Goal: Information Seeking & Learning: Learn about a topic

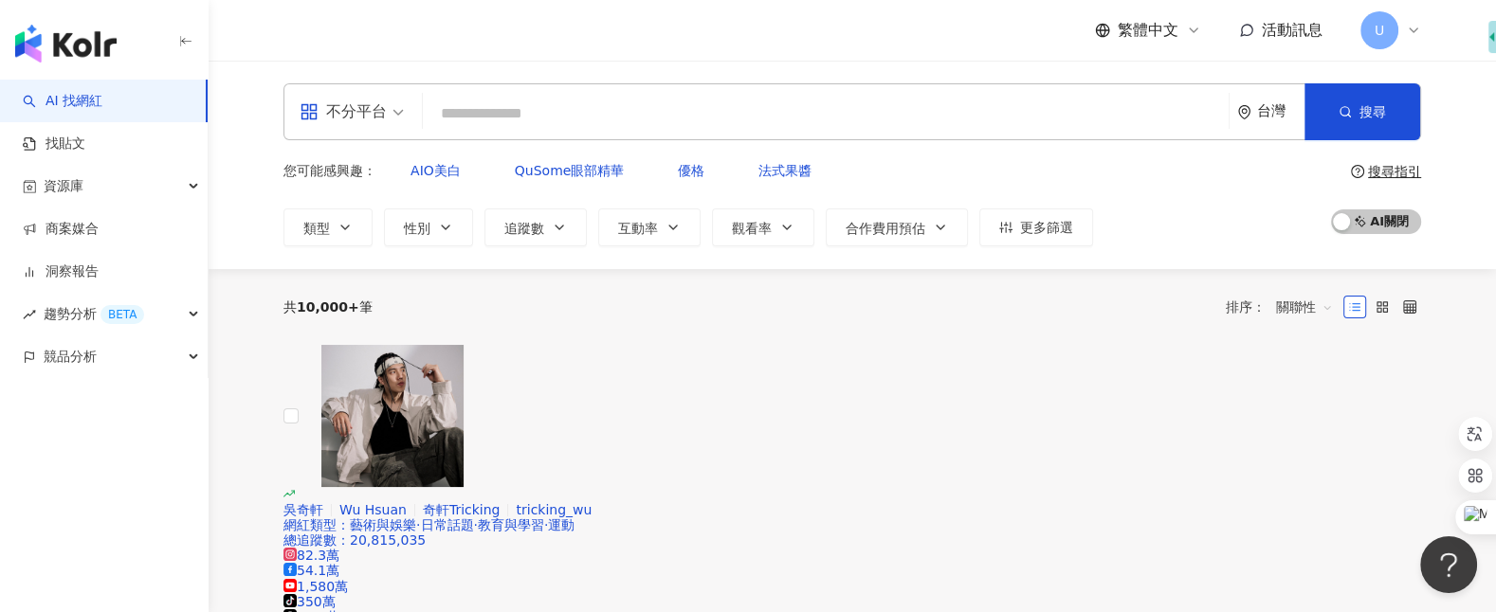
click at [1408, 33] on icon at bounding box center [1413, 30] width 15 height 15
click at [1408, 29] on icon at bounding box center [1413, 30] width 15 height 15
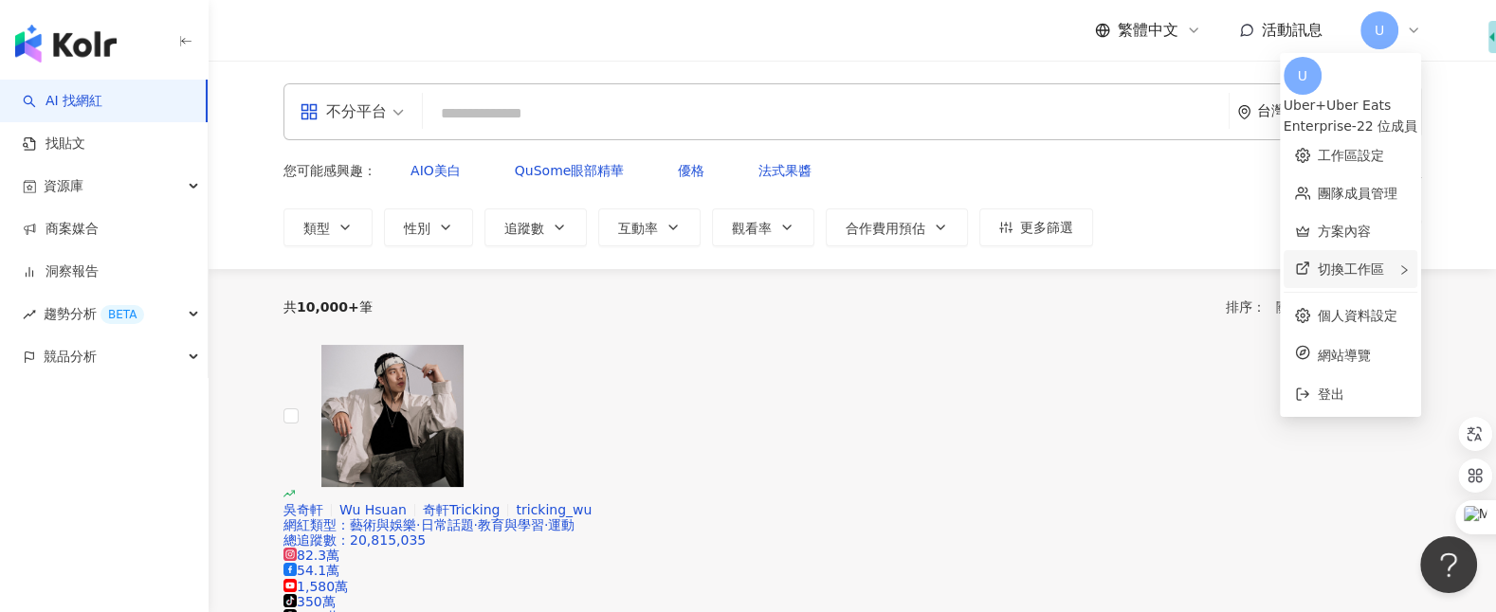
click at [1359, 251] on div "切換工作區" at bounding box center [1350, 269] width 134 height 38
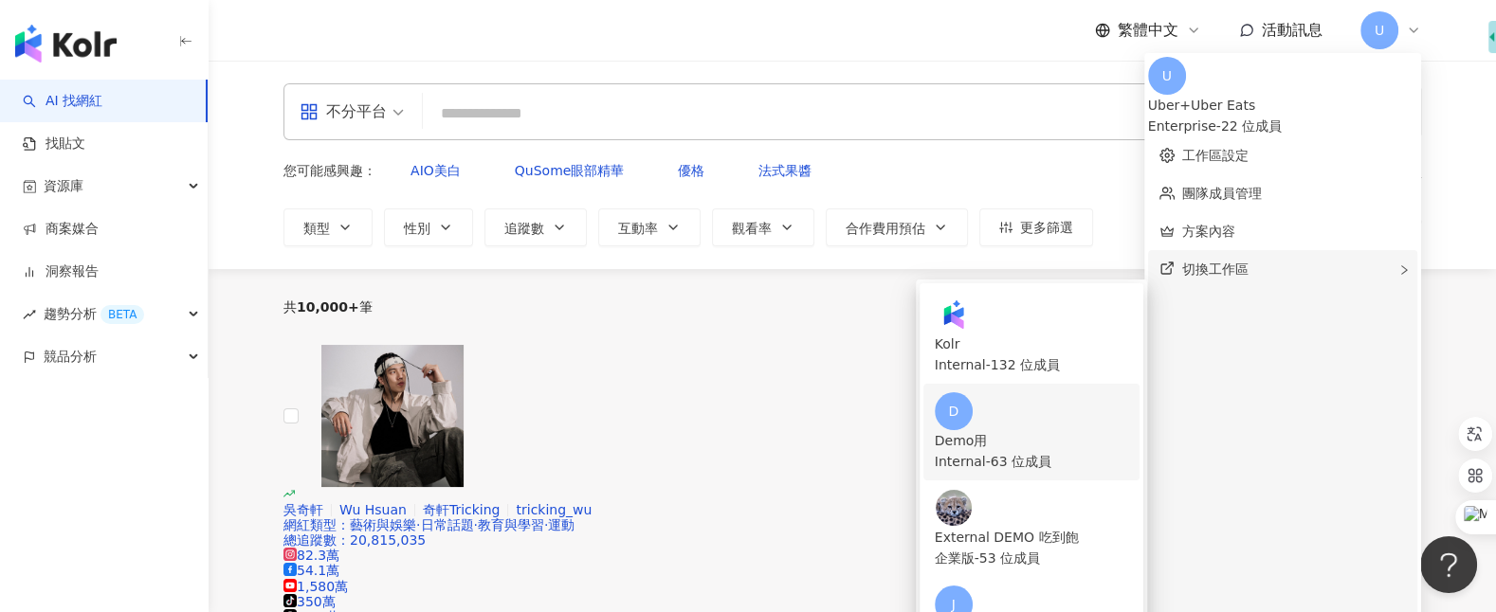
click at [1128, 392] on div "D Demo用 Internal - 63 位成員" at bounding box center [1031, 432] width 193 height 80
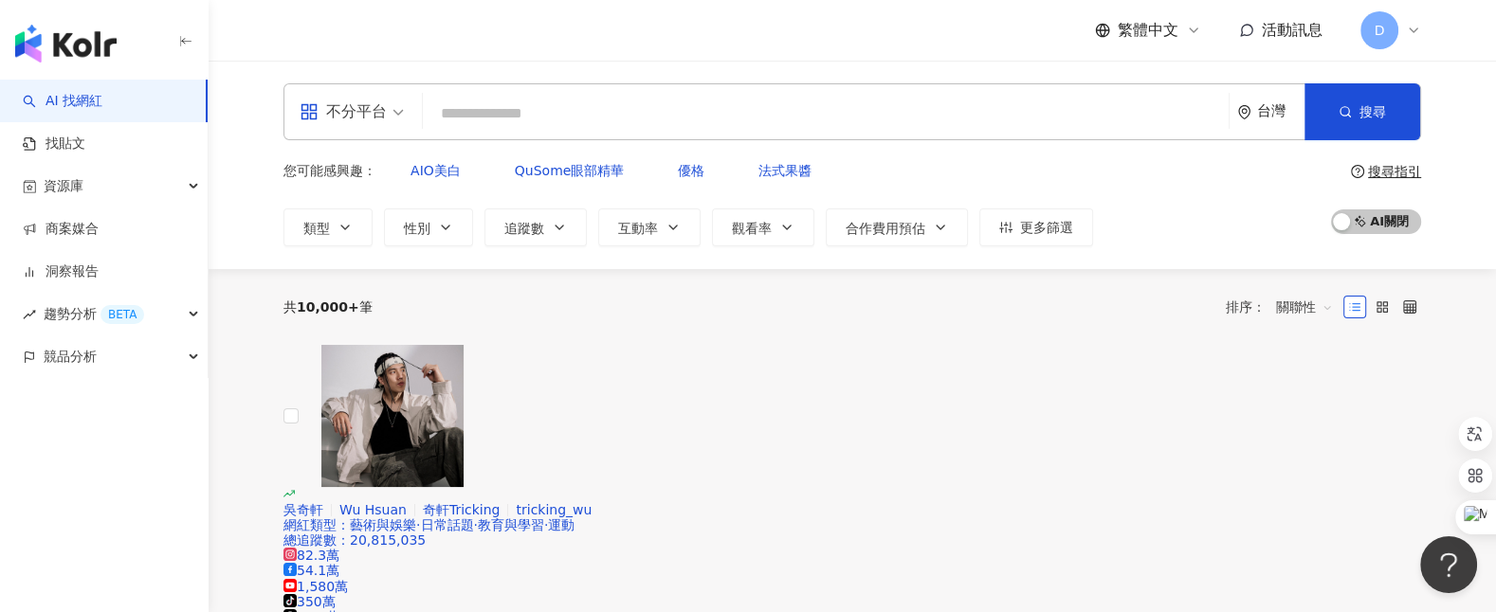
click at [781, 127] on input "search" at bounding box center [825, 114] width 790 height 36
click at [774, 105] on input "search" at bounding box center [825, 114] width 790 height 36
click at [761, 101] on input "search" at bounding box center [825, 114] width 790 height 36
drag, startPoint x: 474, startPoint y: 3, endPoint x: 1081, endPoint y: 36, distance: 608.5
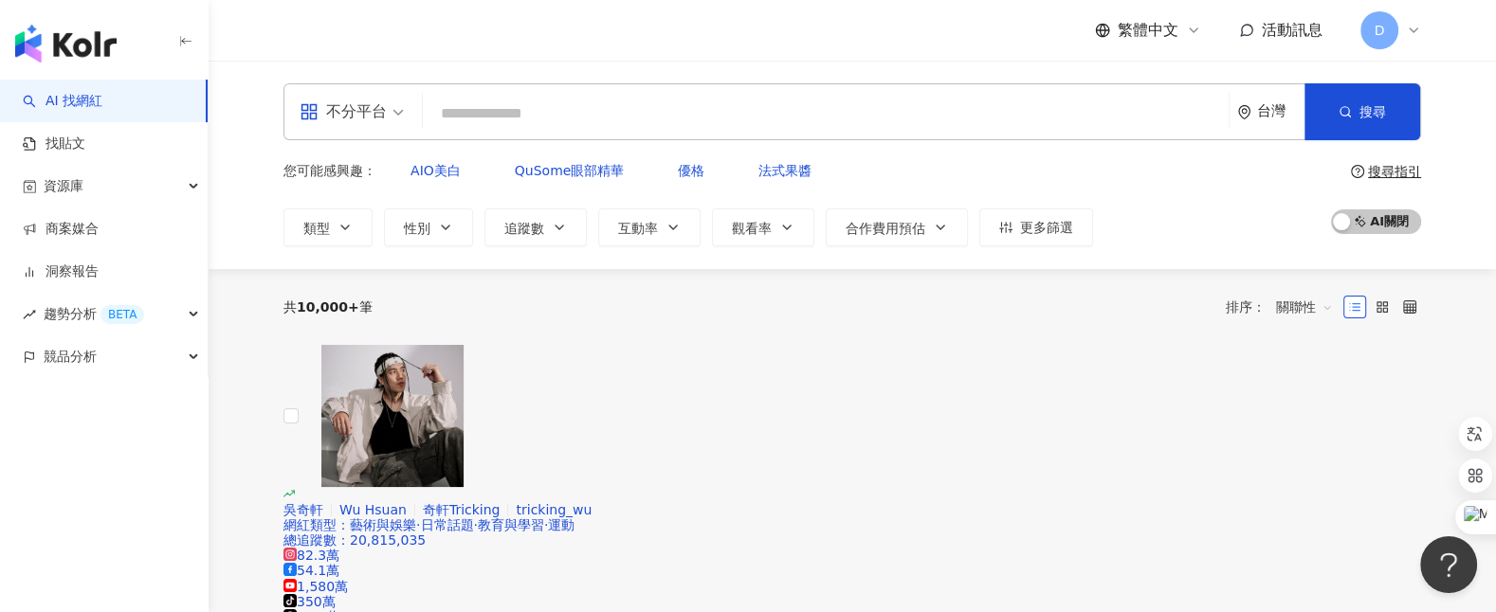
click at [640, 118] on input "search" at bounding box center [825, 114] width 790 height 36
click at [667, 118] on input "search" at bounding box center [825, 114] width 790 height 36
click at [790, 127] on input "search" at bounding box center [825, 114] width 790 height 36
drag, startPoint x: 790, startPoint y: 127, endPoint x: 773, endPoint y: 106, distance: 26.9
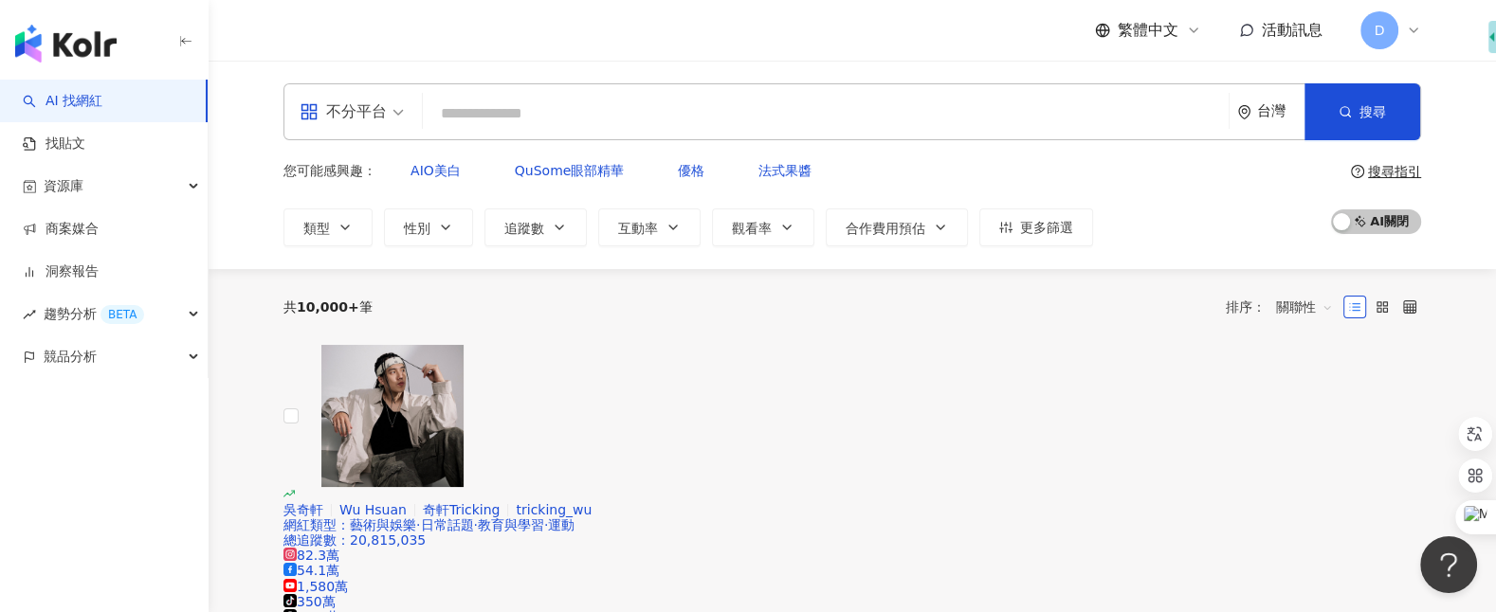
click at [773, 106] on input "search" at bounding box center [825, 114] width 790 height 36
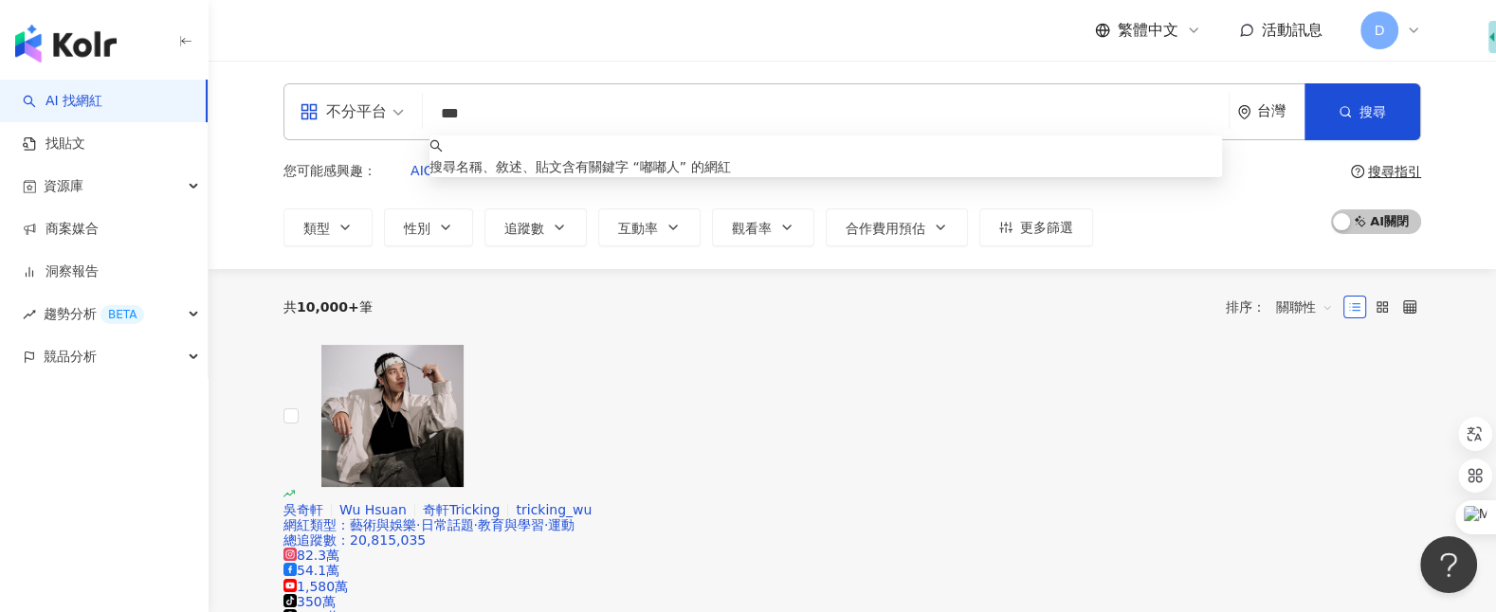
click at [762, 114] on input "***" at bounding box center [825, 114] width 790 height 36
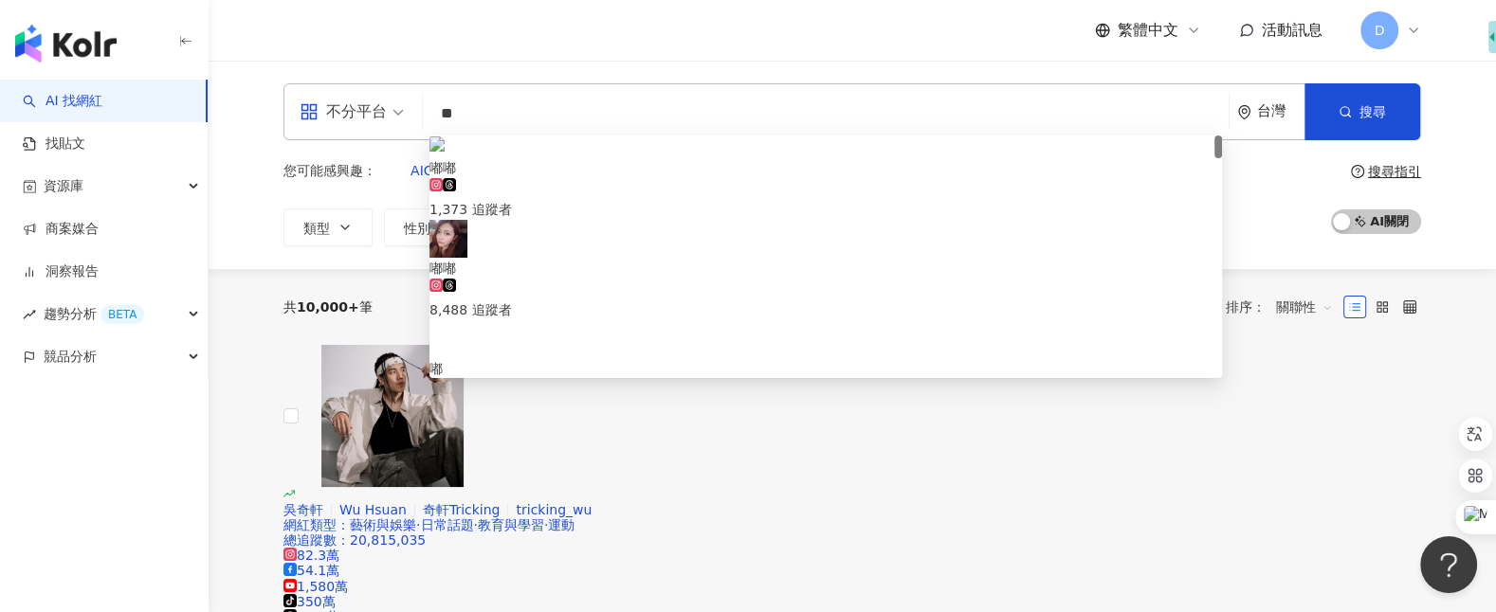
type input "*"
click at [692, 120] on input "search" at bounding box center [825, 114] width 790 height 36
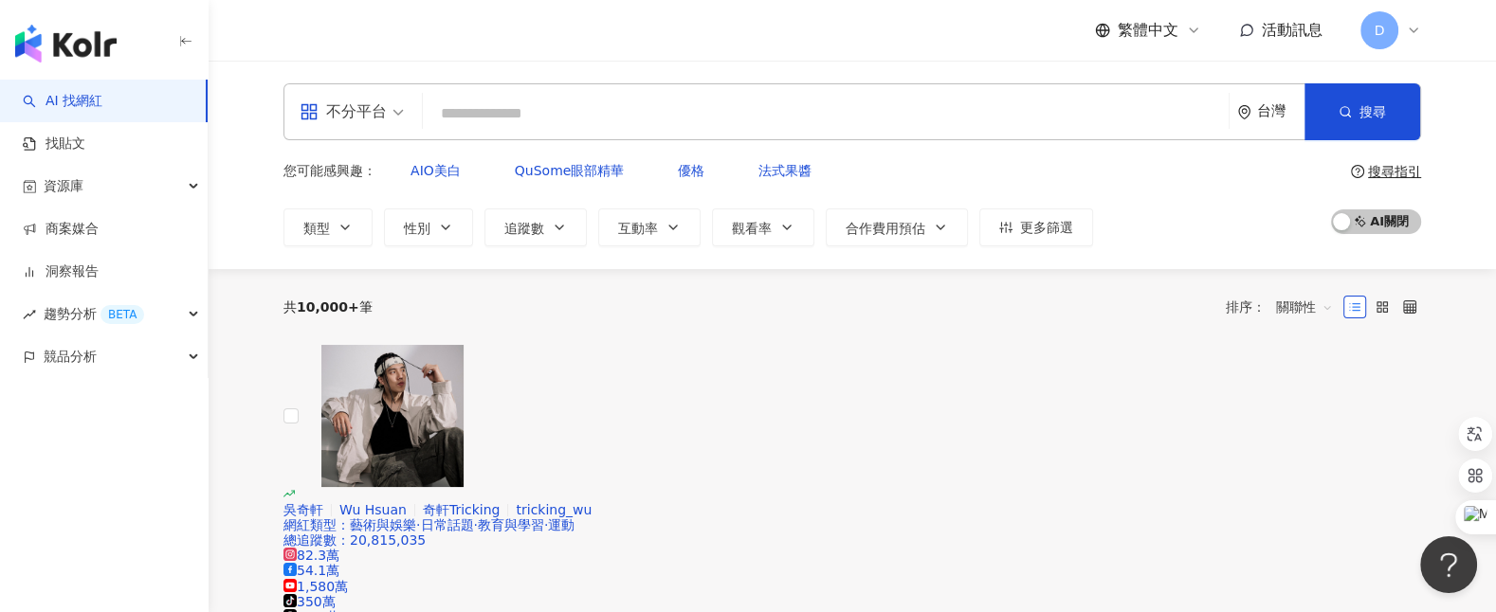
click at [692, 120] on input "search" at bounding box center [825, 114] width 790 height 36
type input "*"
type input "**"
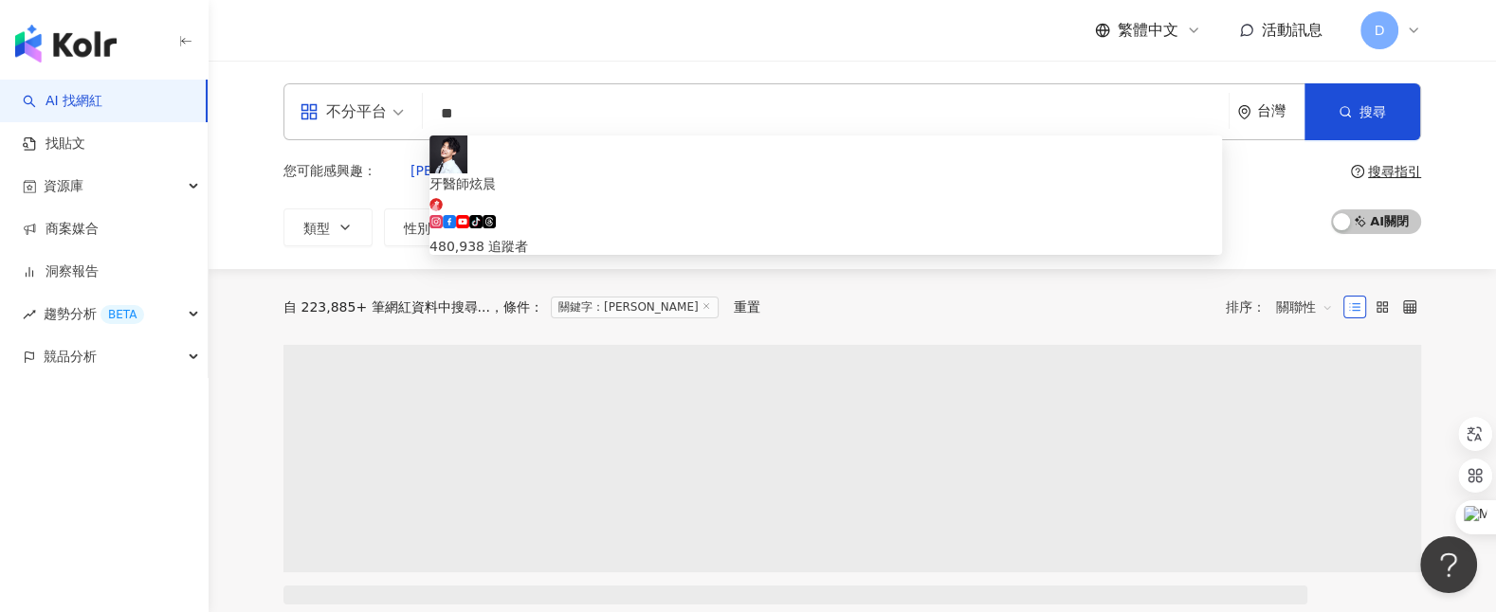
click at [591, 236] on div "480,938 追蹤者" at bounding box center [825, 246] width 792 height 21
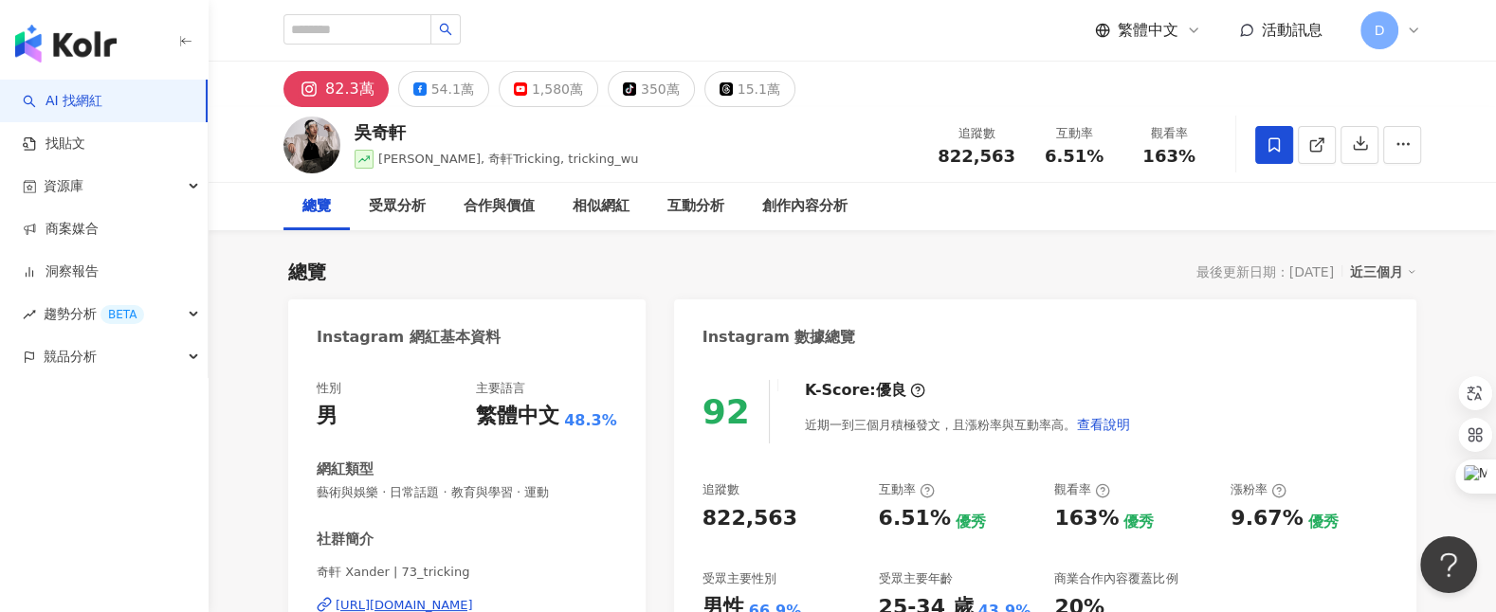
click at [57, 239] on link "商案媒合" at bounding box center [61, 229] width 76 height 19
click at [79, 225] on link "商案媒合" at bounding box center [61, 229] width 76 height 19
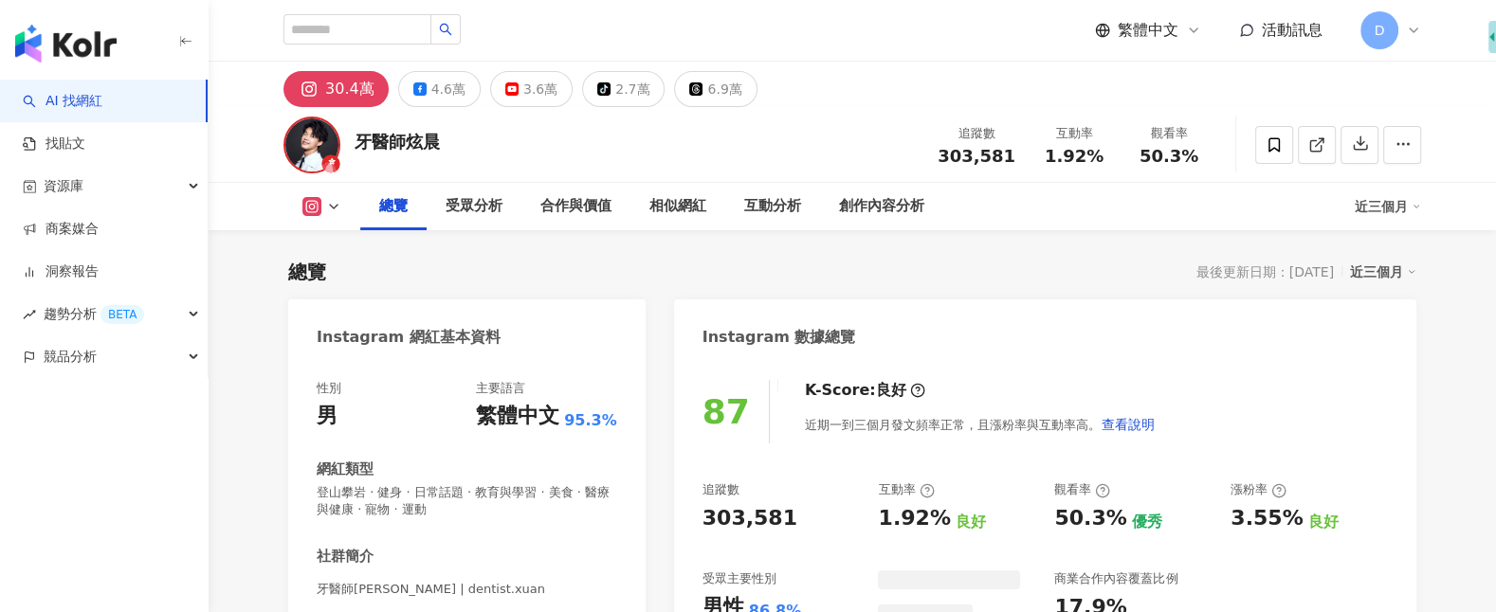
scroll to position [159, 0]
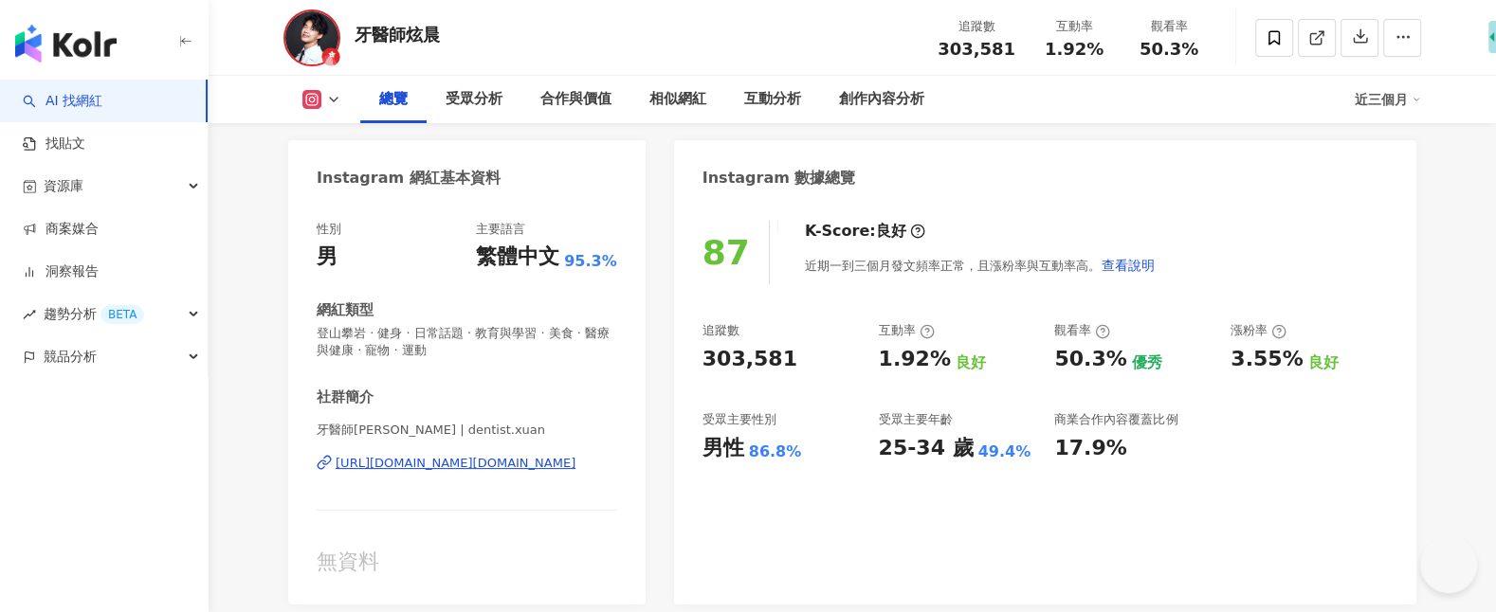
click at [910, 230] on icon at bounding box center [917, 231] width 15 height 15
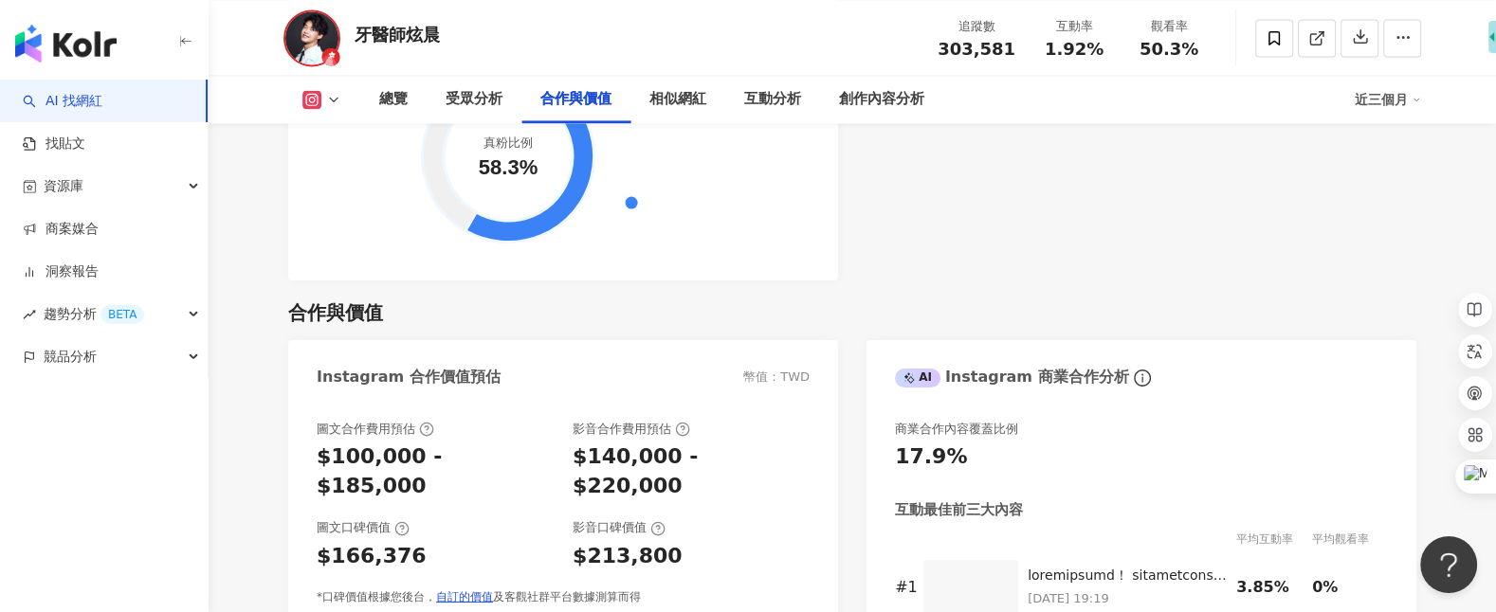
scroll to position [2527, 0]
